Goal: Find specific page/section: Find specific page/section

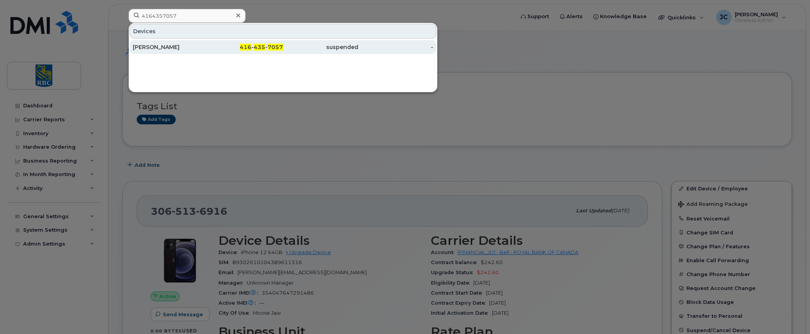
type input "4164357057"
click at [149, 46] on div "[PERSON_NAME]" at bounding box center [170, 47] width 75 height 8
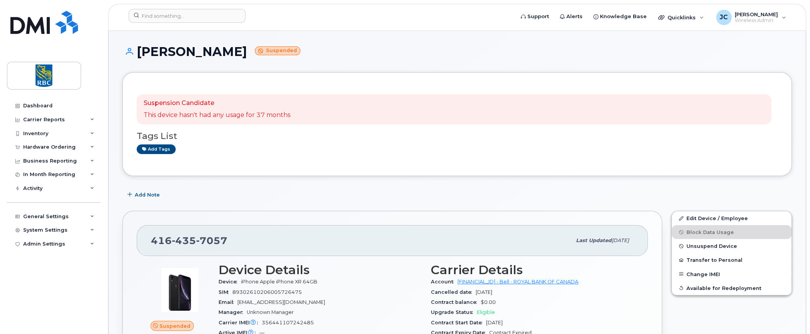
click at [719, 192] on div "Add Note" at bounding box center [456, 195] width 669 height 14
